Goal: Information Seeking & Learning: Understand process/instructions

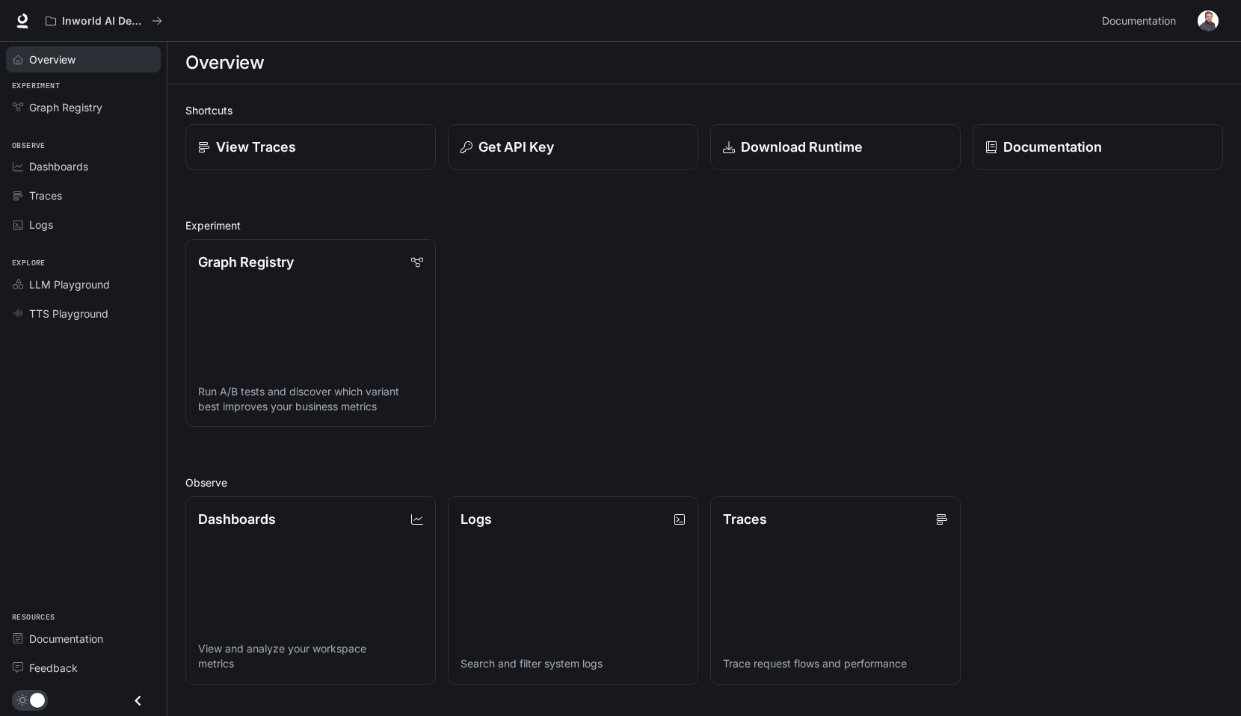
click at [81, 59] on div "Overview" at bounding box center [91, 60] width 125 height 16
click at [67, 52] on span "Overview" at bounding box center [53, 60] width 48 height 16
click at [571, 239] on div "Graph Registry Run A/B tests and discover which variant best improves your busi…" at bounding box center [698, 327] width 1050 height 200
click at [657, 376] on div "Graph Registry Run A/B tests and discover which variant best improves your busi…" at bounding box center [698, 327] width 1050 height 200
click at [1077, 150] on p "Documentation" at bounding box center [1052, 147] width 99 height 20
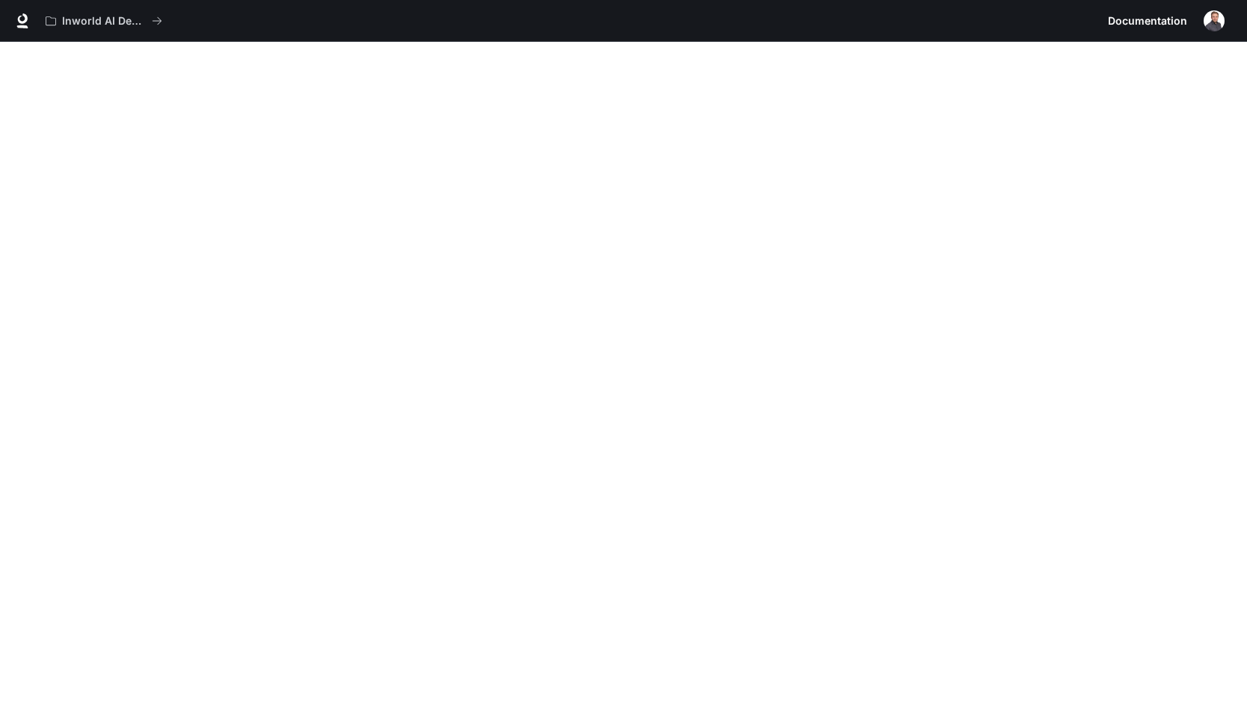
click at [1211, 22] on img "button" at bounding box center [1214, 20] width 21 height 21
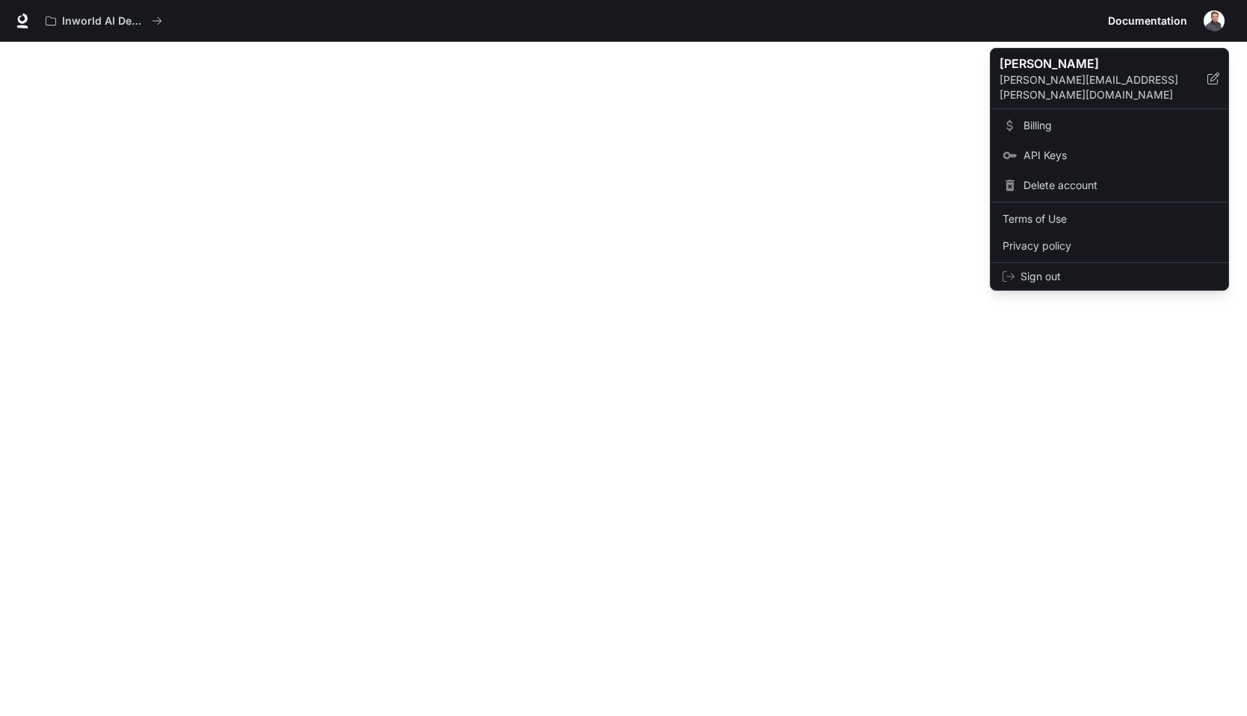
click at [574, 318] on div at bounding box center [623, 358] width 1247 height 716
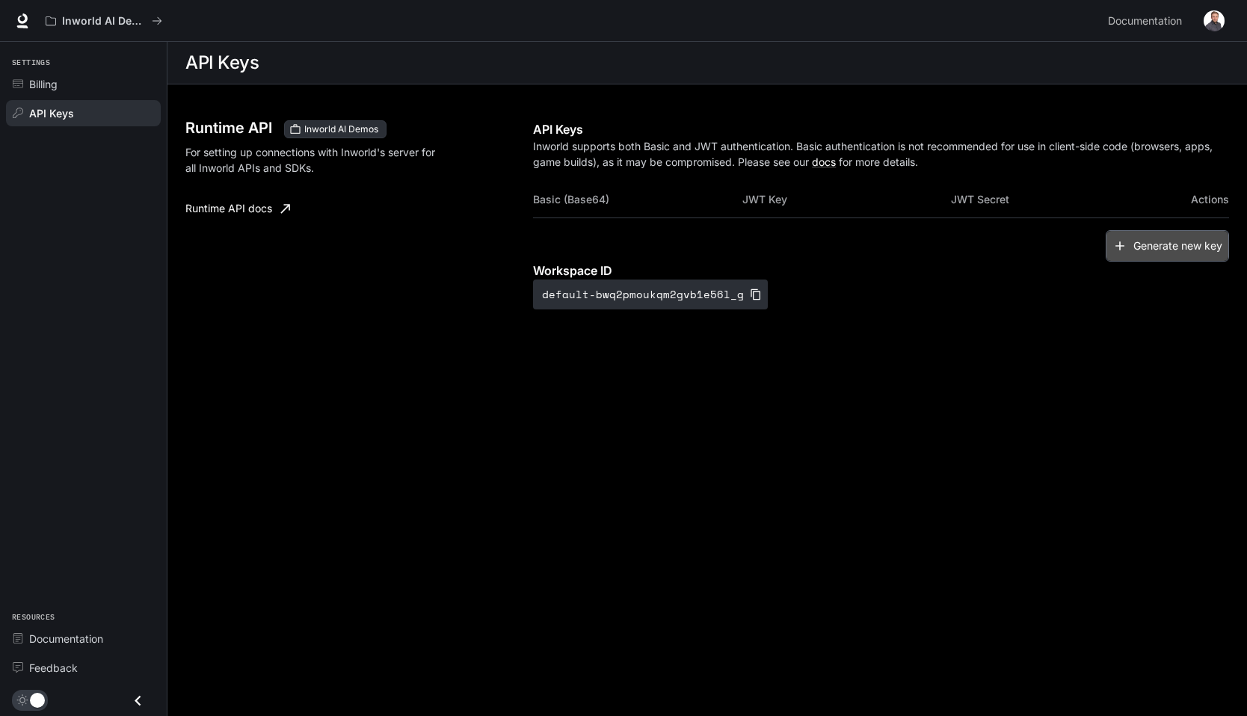
click at [1189, 244] on button "Generate new key" at bounding box center [1167, 246] width 123 height 32
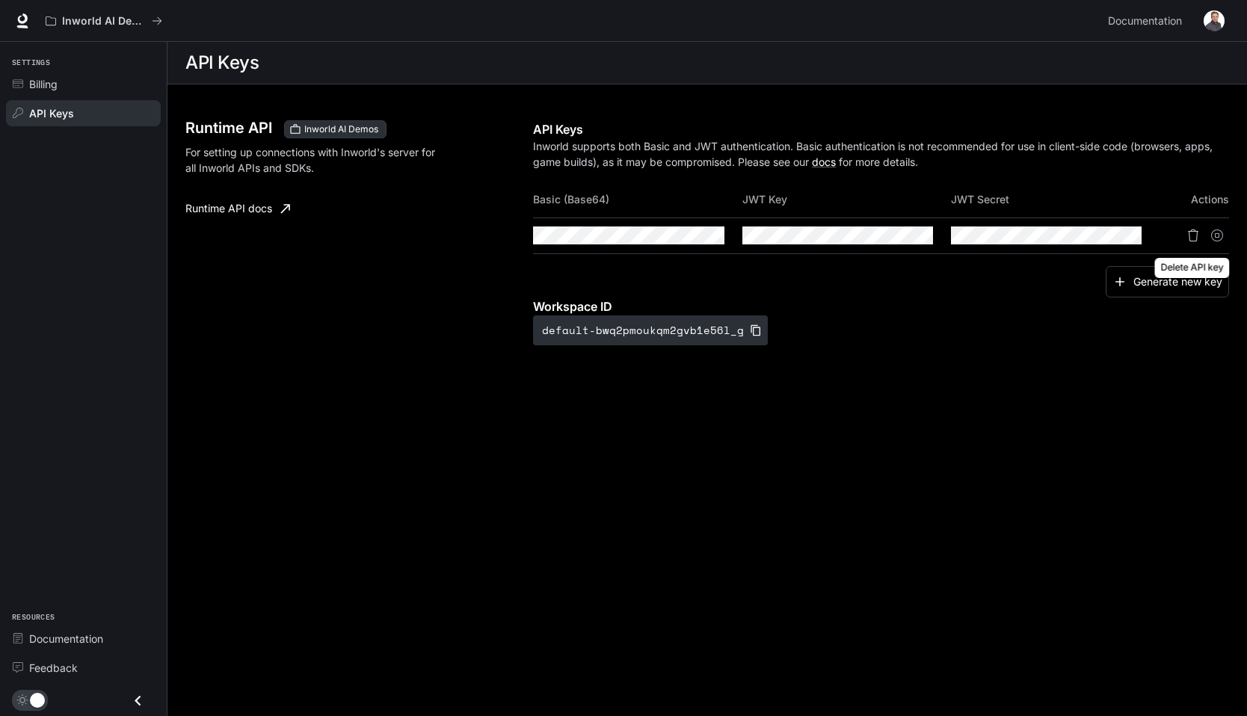
click at [1196, 235] on icon "Delete API key" at bounding box center [1193, 236] width 12 height 12
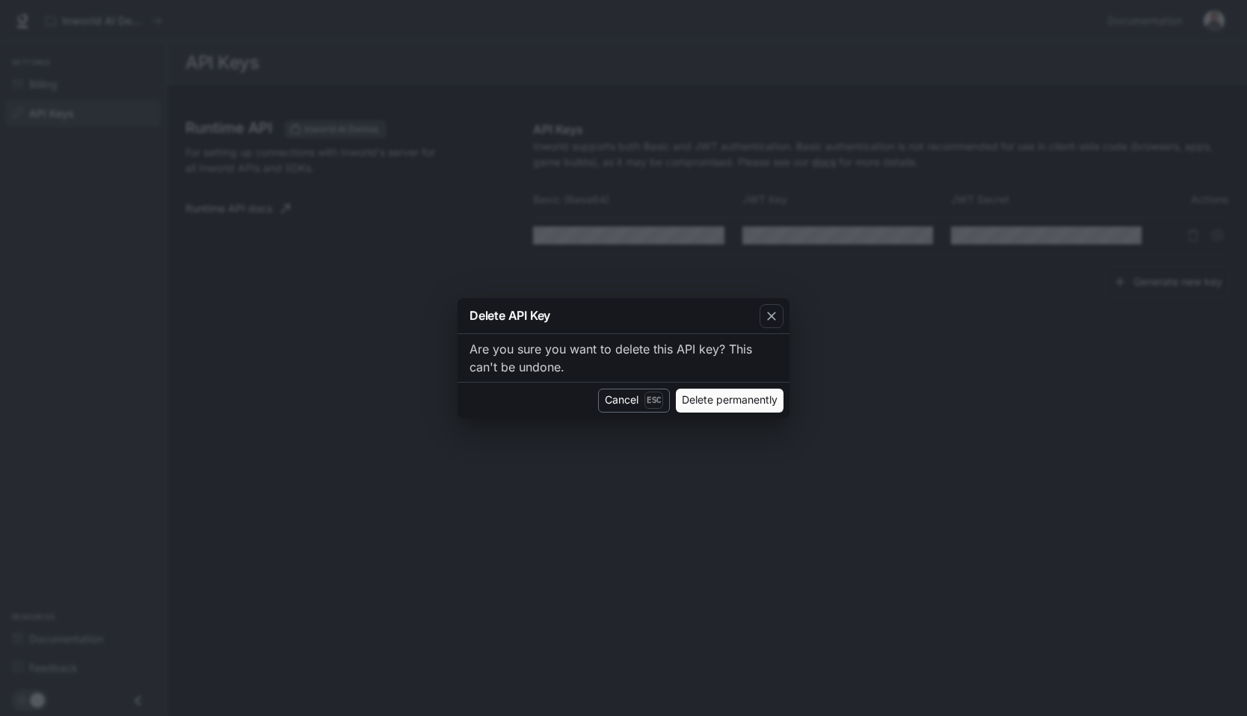
click at [614, 396] on button "Cancel Esc" at bounding box center [634, 401] width 72 height 24
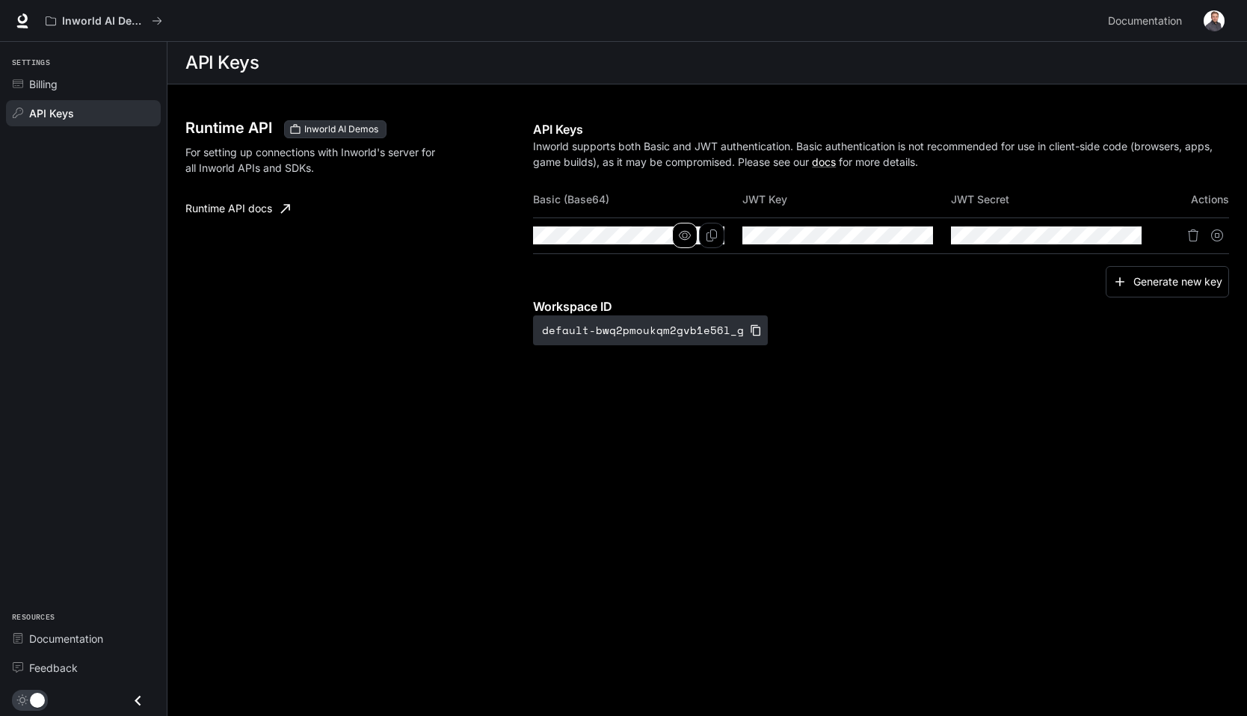
click at [685, 236] on icon "button" at bounding box center [685, 236] width 12 height 12
click at [110, 22] on p "Inworld AI Demos" at bounding box center [104, 21] width 84 height 13
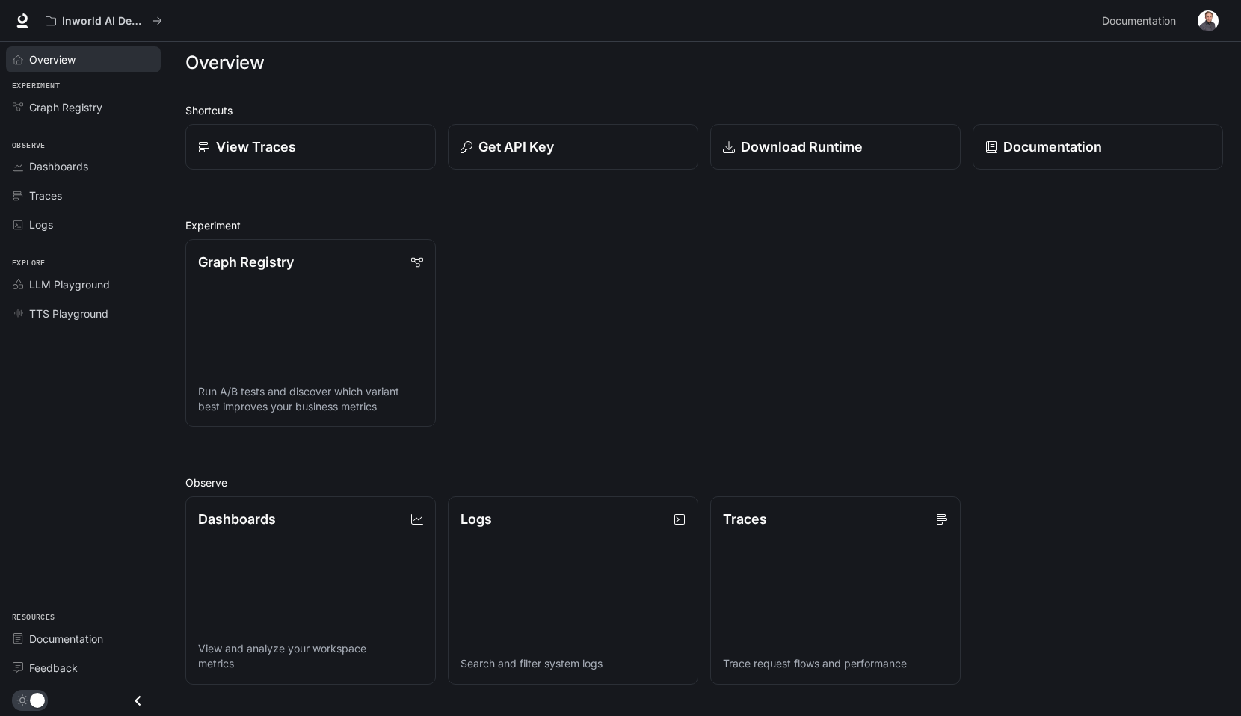
click at [62, 62] on span "Overview" at bounding box center [52, 60] width 46 height 16
click at [706, 295] on div "Graph Registry Run A/B tests and discover which variant best improves your busi…" at bounding box center [698, 327] width 1050 height 200
click at [1024, 147] on p "Documentation" at bounding box center [1052, 147] width 99 height 20
click at [582, 153] on div "Get API Key" at bounding box center [572, 147] width 227 height 20
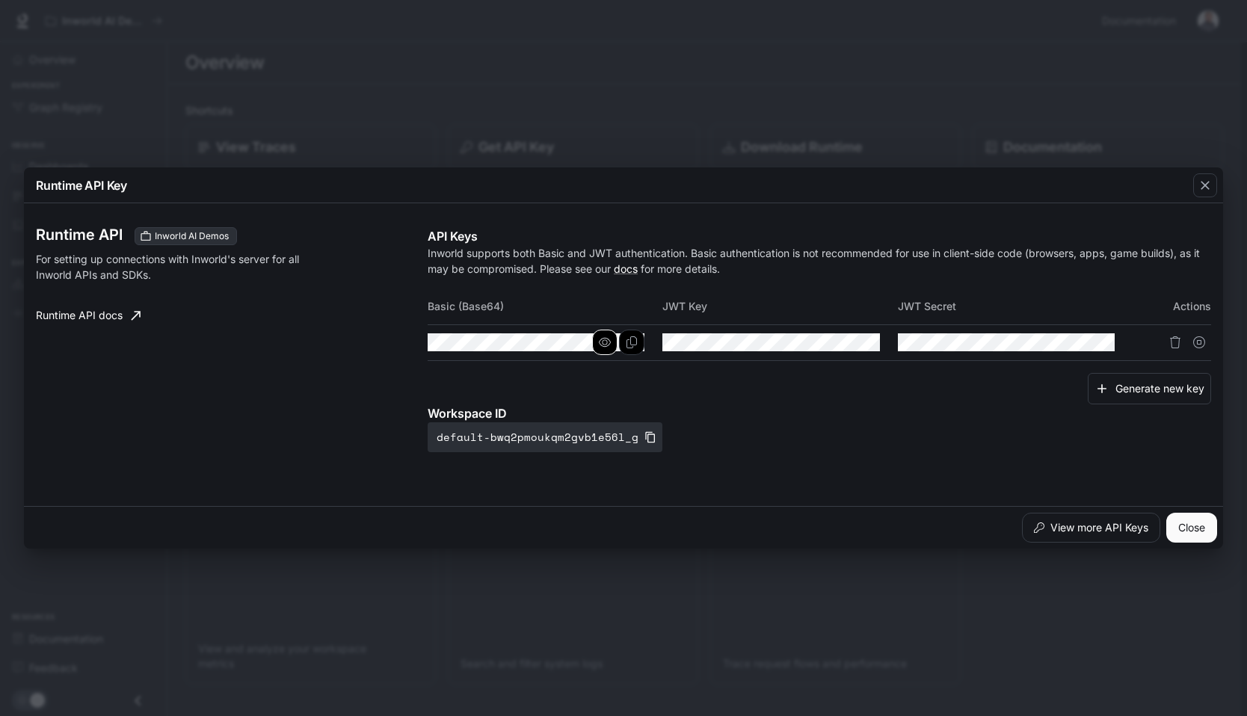
click at [611, 342] on icon "button" at bounding box center [605, 342] width 12 height 12
click at [634, 344] on icon "Copy Basic (Base64)" at bounding box center [632, 342] width 12 height 12
click at [809, 424] on div "Workspace ID default-bwq2pmoukqm2gvb1e56l_g" at bounding box center [820, 429] width 784 height 48
click at [808, 597] on div "Runtime API Key Runtime API Inworld AI Demos For setting up connections with In…" at bounding box center [623, 358] width 1247 height 716
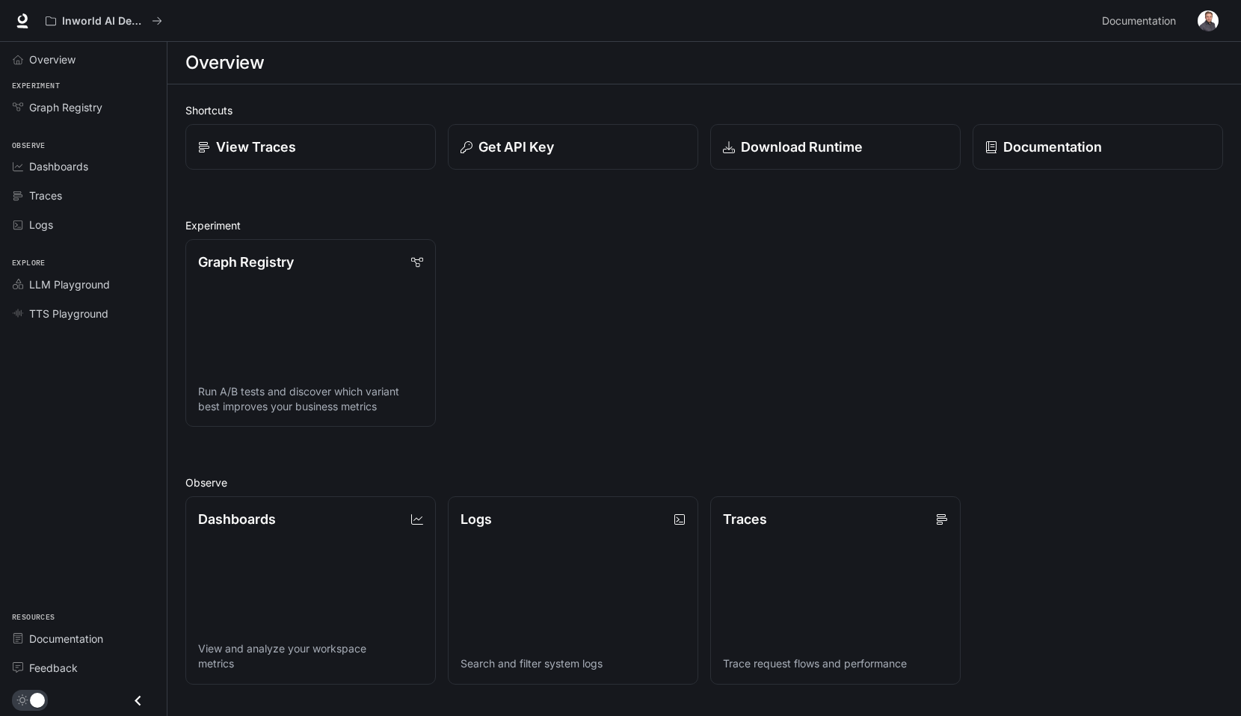
click at [671, 318] on div "Graph Registry Run A/B tests and discover which variant best improves your busi…" at bounding box center [698, 327] width 1050 height 200
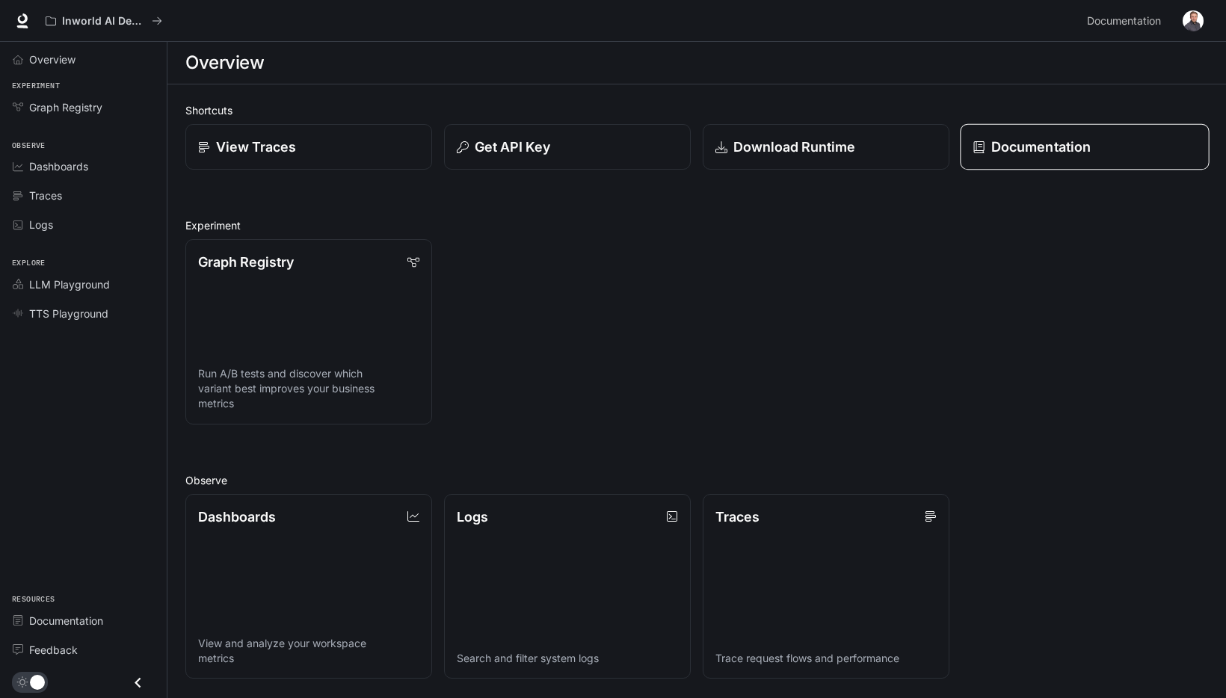
click at [1054, 144] on p "Documentation" at bounding box center [1040, 147] width 99 height 20
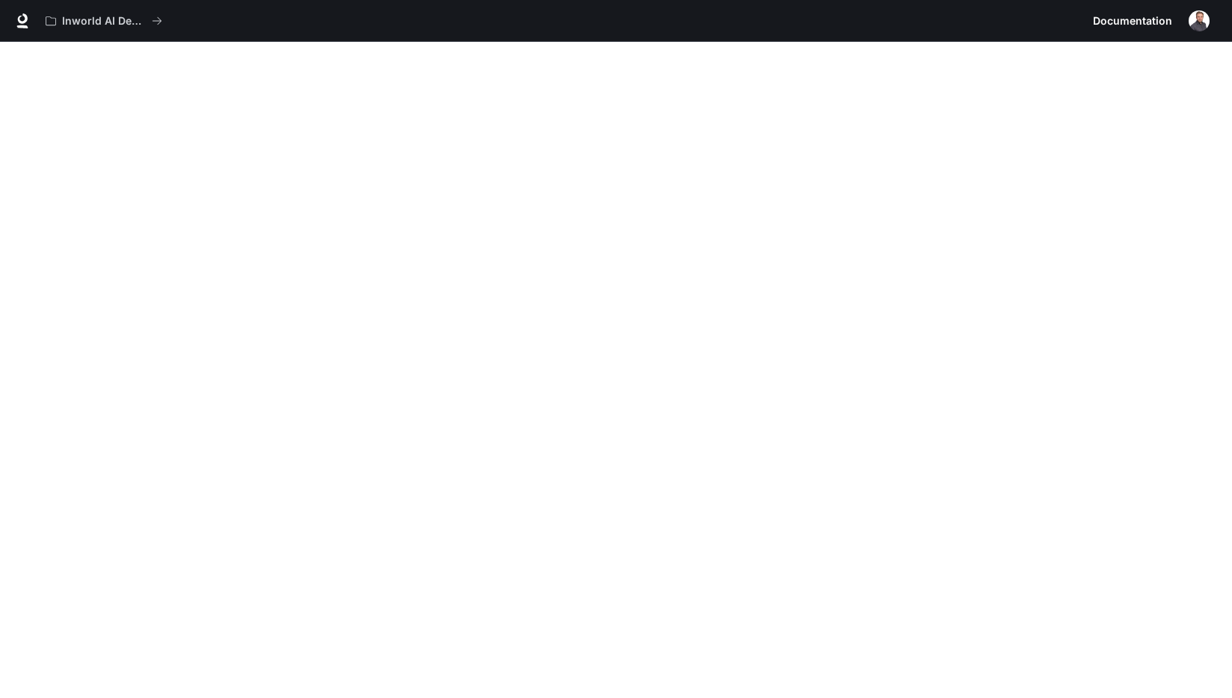
click at [1199, 21] on img "button" at bounding box center [1199, 20] width 21 height 21
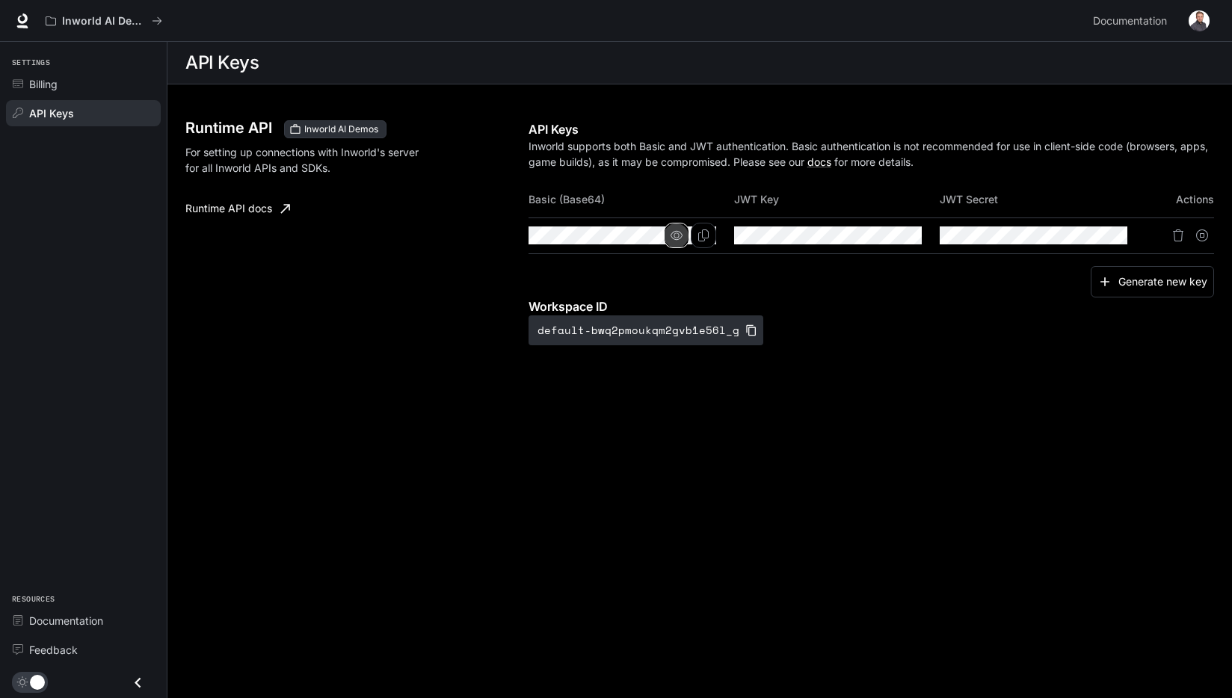
click at [671, 242] on button "button" at bounding box center [676, 235] width 25 height 25
click at [707, 239] on icon "Copy Basic (Base64)" at bounding box center [704, 236] width 12 height 12
click at [446, 236] on div "Runtime API Inworld AI Demos For setting up connections with Inworld's server f…" at bounding box center [356, 232] width 343 height 225
